Goal: Find specific page/section: Find specific page/section

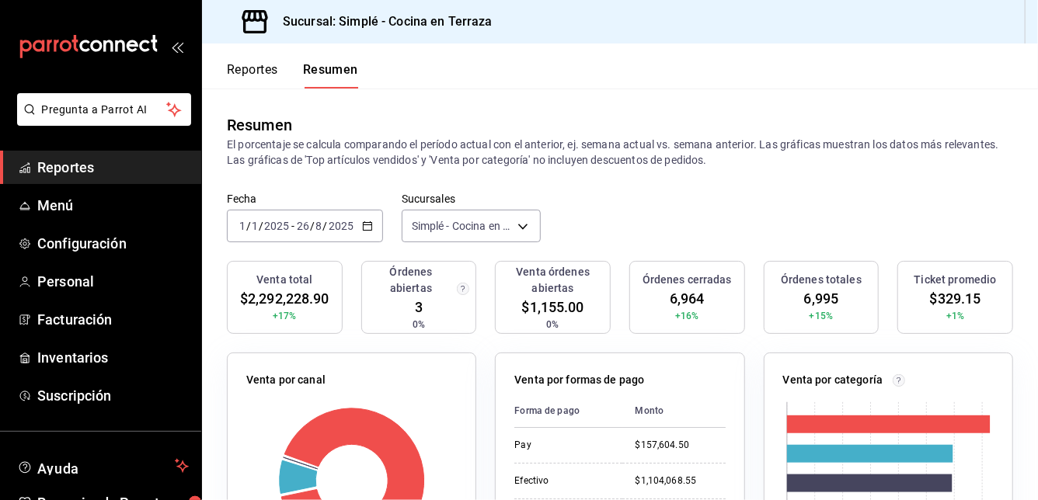
scroll to position [281, 0]
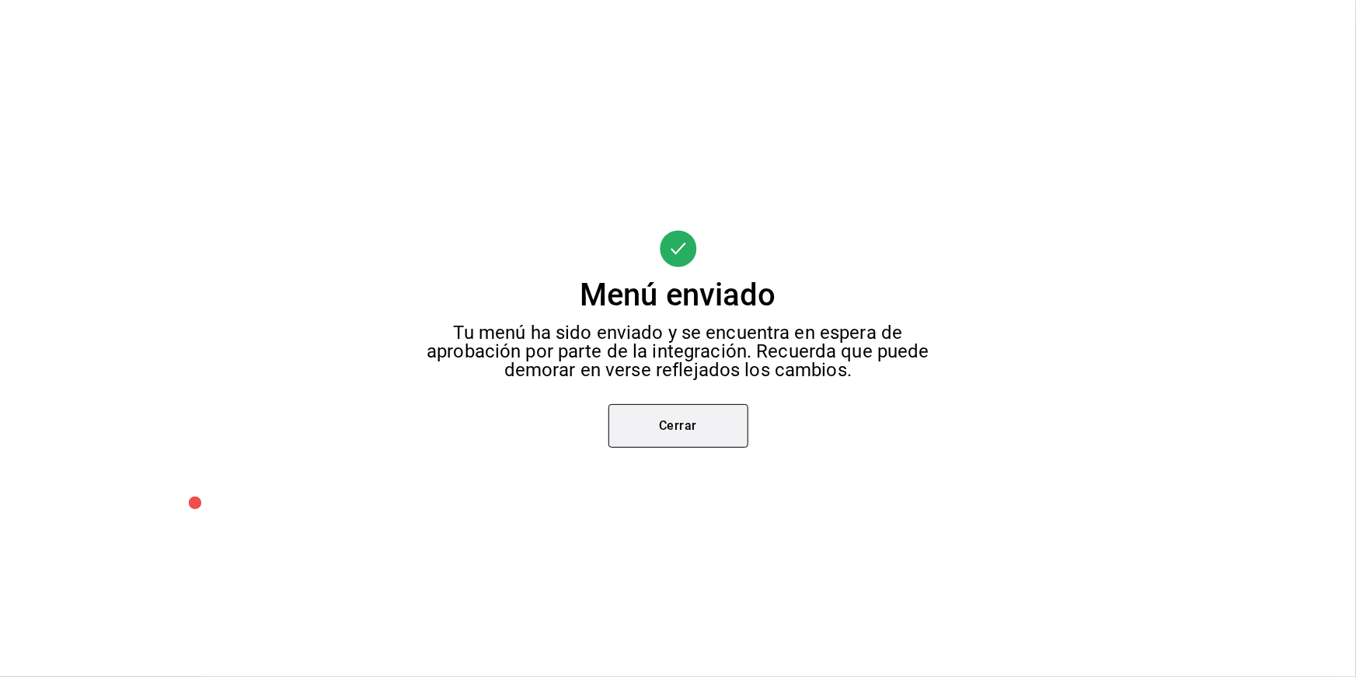
click at [672, 434] on button "Cerrar" at bounding box center [678, 426] width 140 height 44
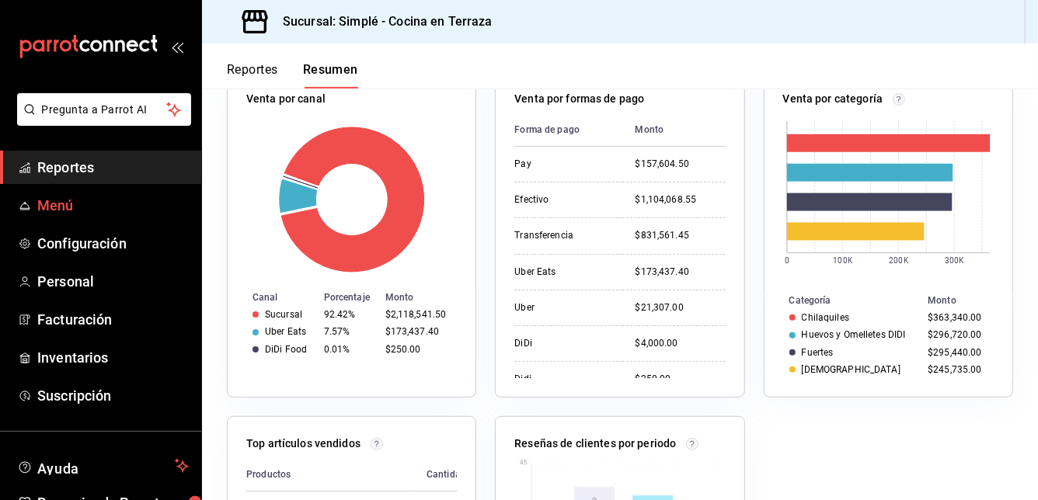
scroll to position [281, 0]
